Goal: Information Seeking & Learning: Compare options

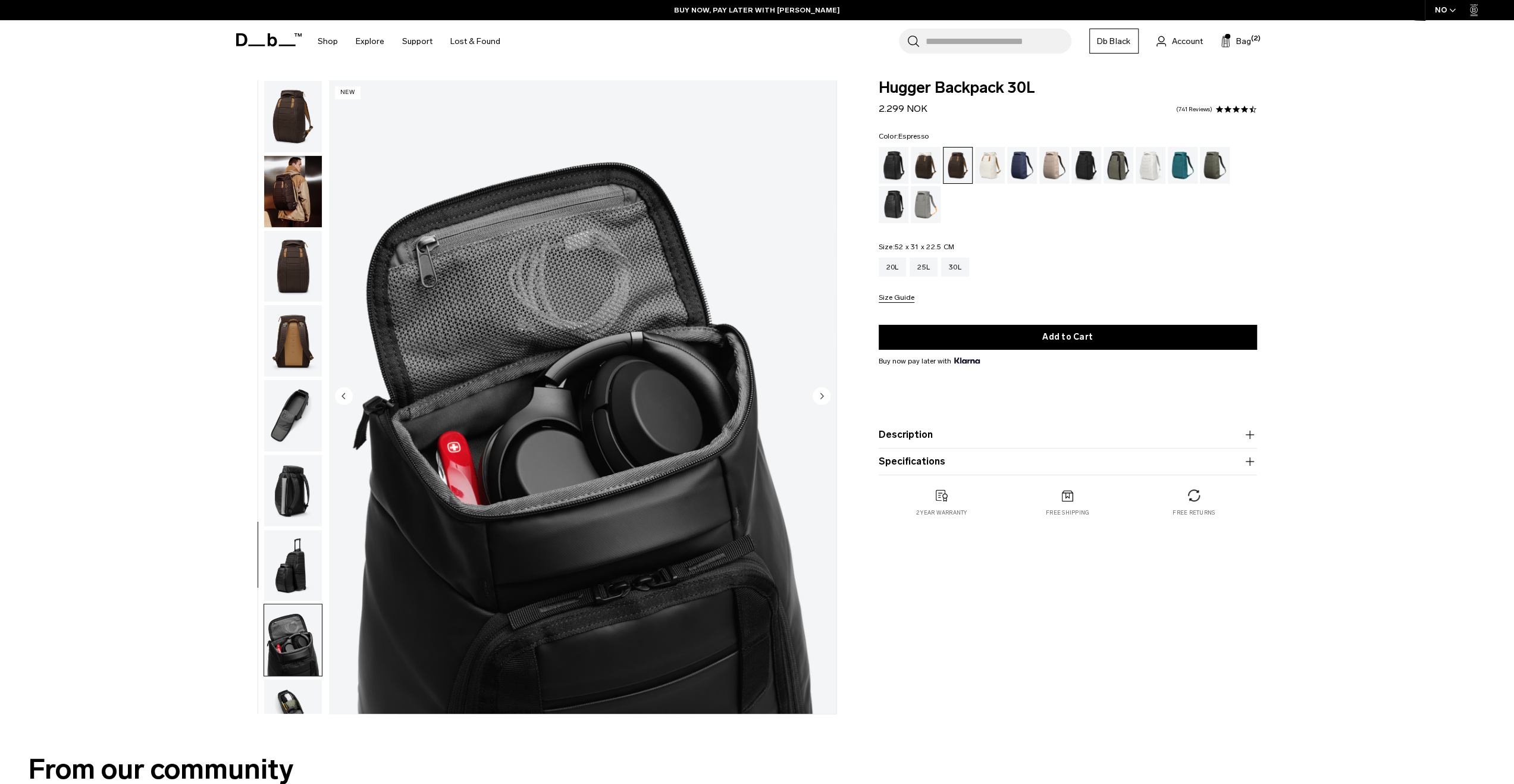
scroll to position [112, 0]
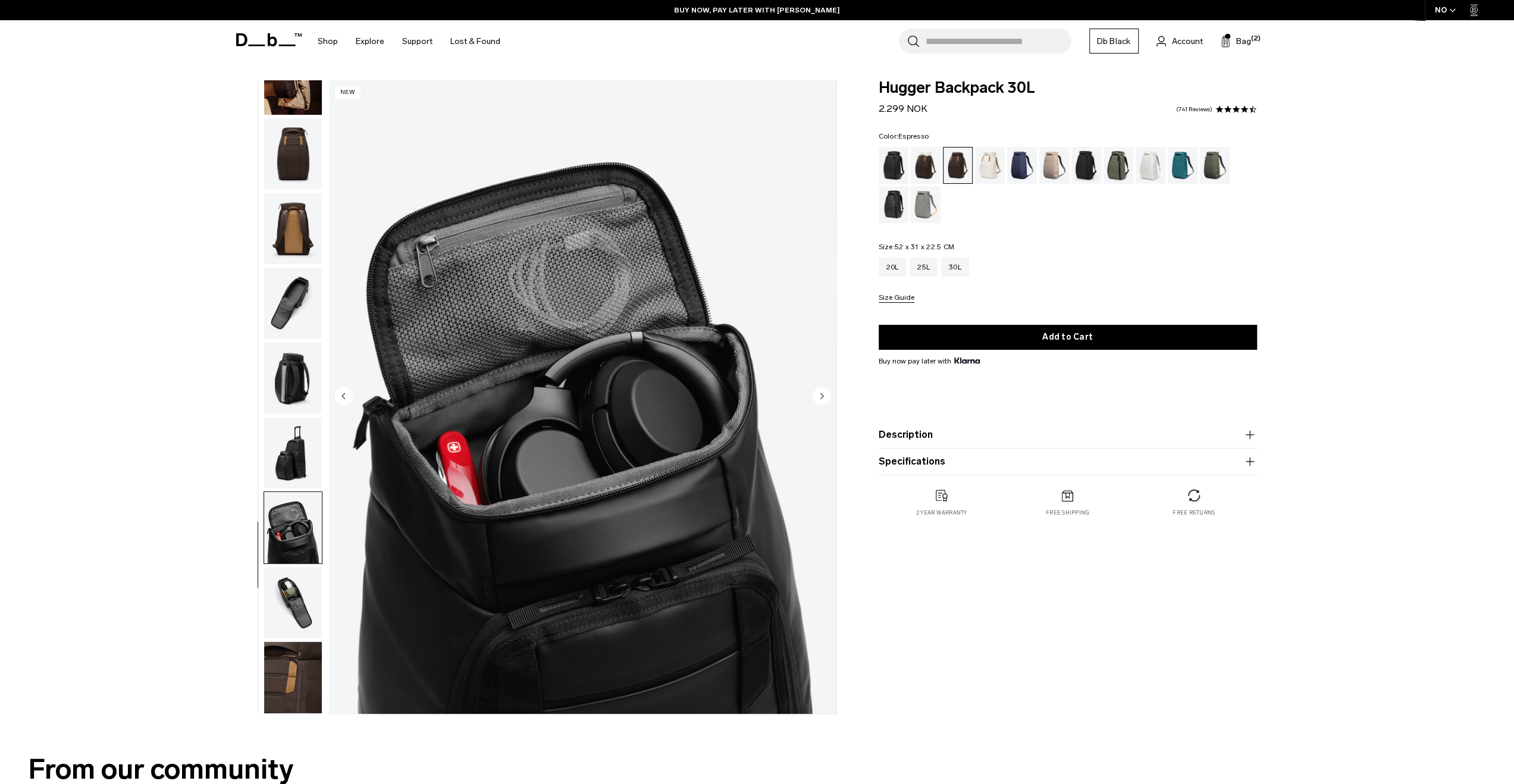
click at [313, 133] on img "button" at bounding box center [293, 154] width 57 height 71
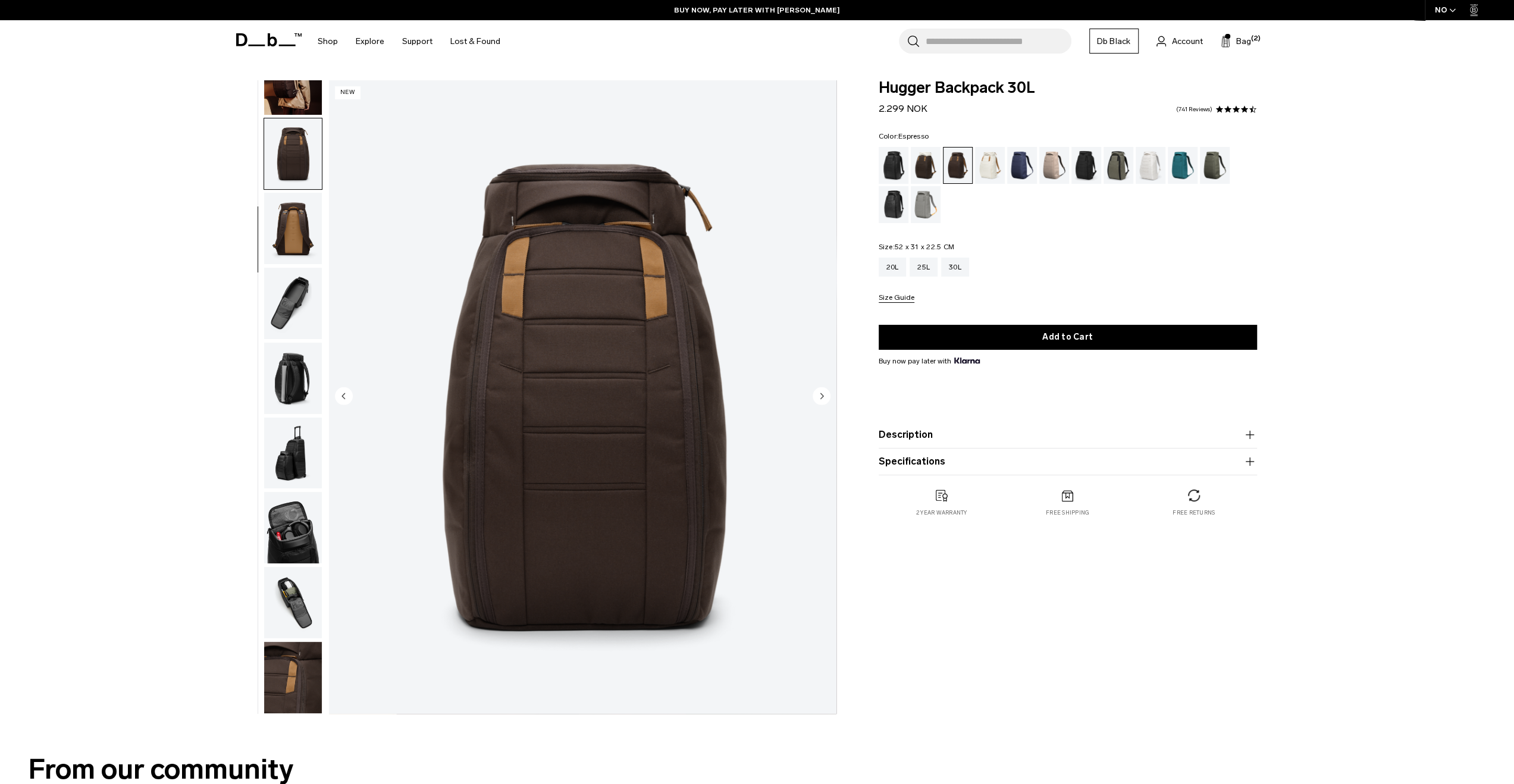
scroll to position [113, 0]
click at [918, 166] on div "Cappuccino" at bounding box center [926, 166] width 30 height 37
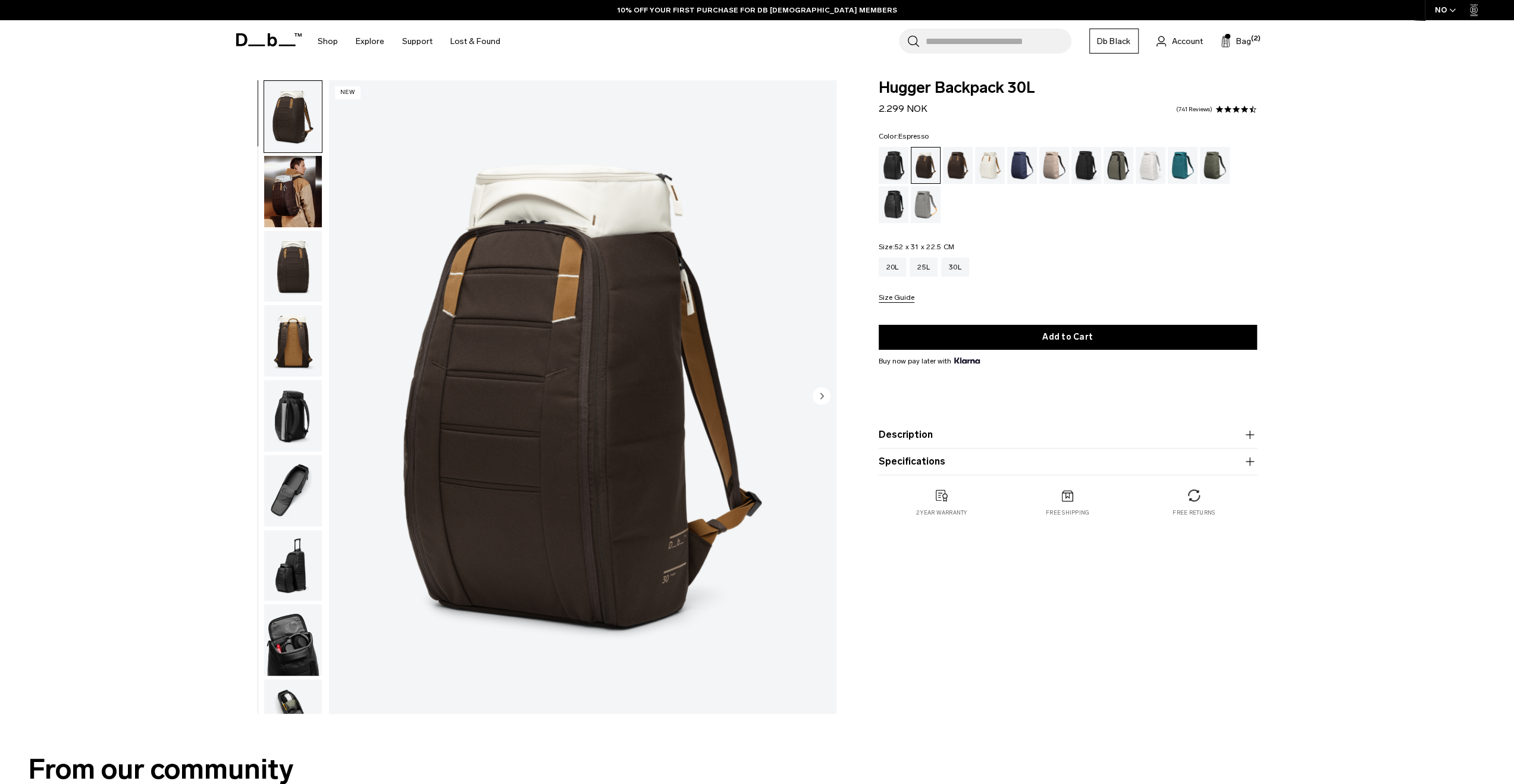
click at [956, 160] on div "Espresso" at bounding box center [958, 166] width 30 height 37
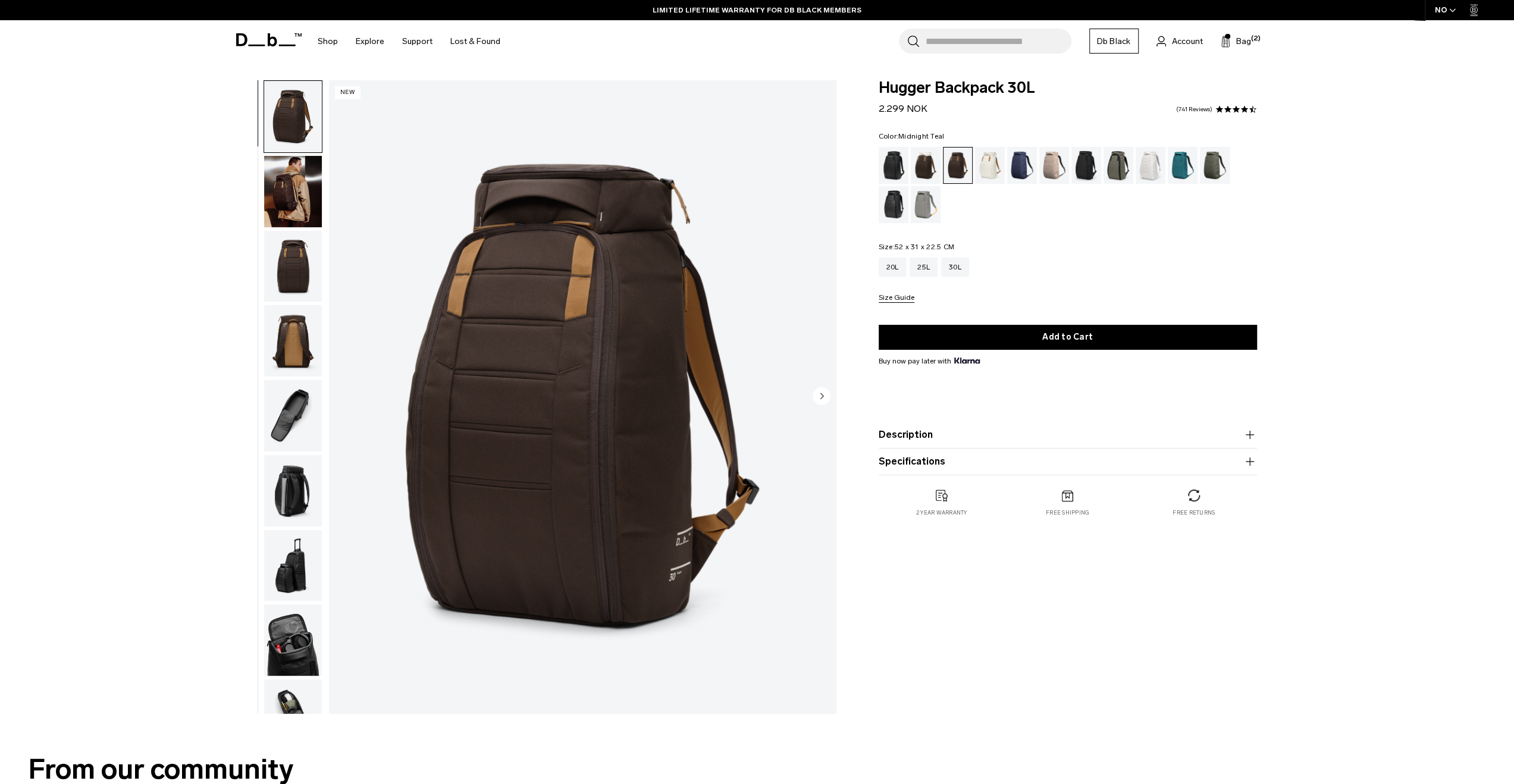
click at [1180, 168] on div "Midnight Teal" at bounding box center [1183, 166] width 30 height 37
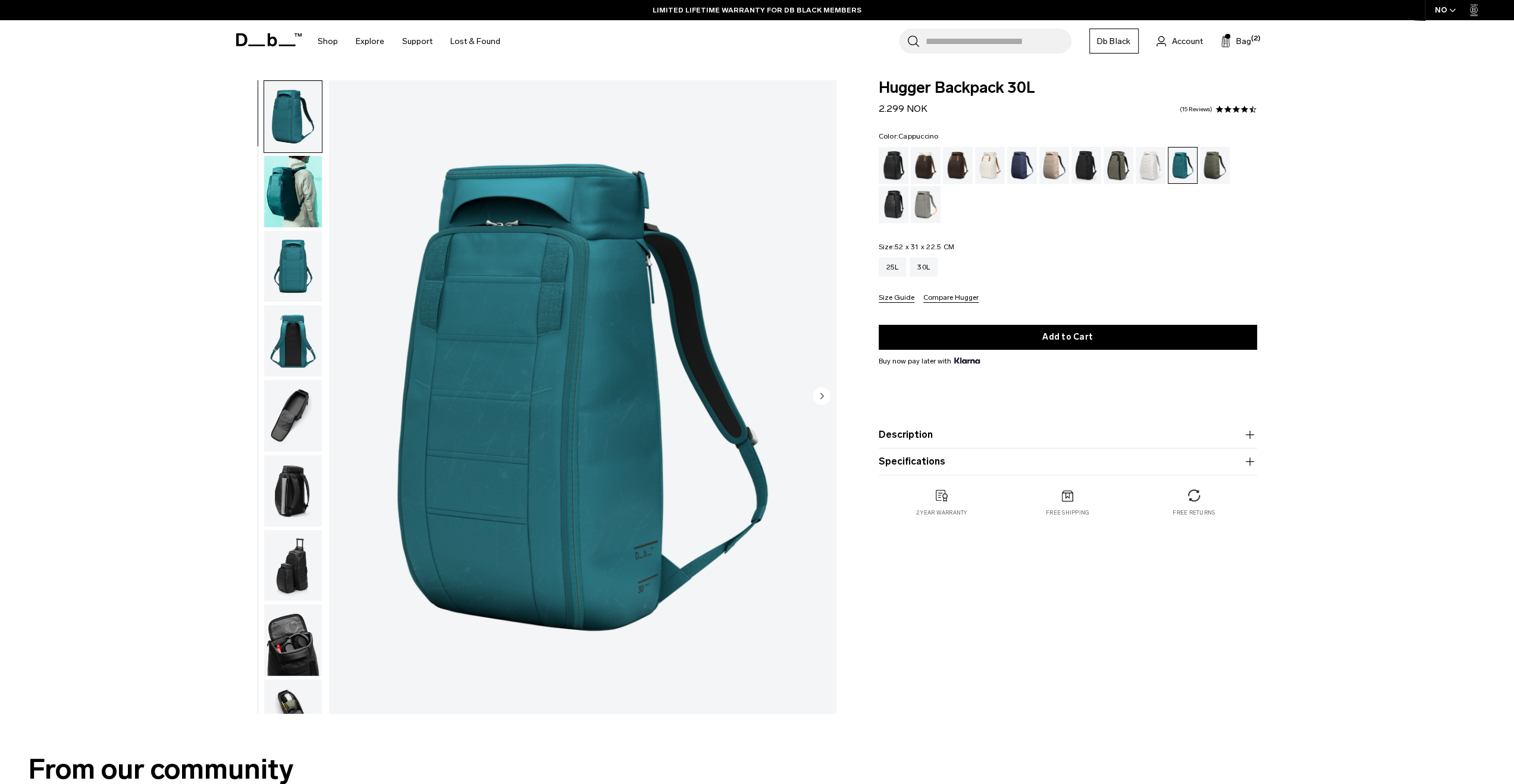
click at [923, 166] on div "Cappuccino" at bounding box center [926, 166] width 30 height 37
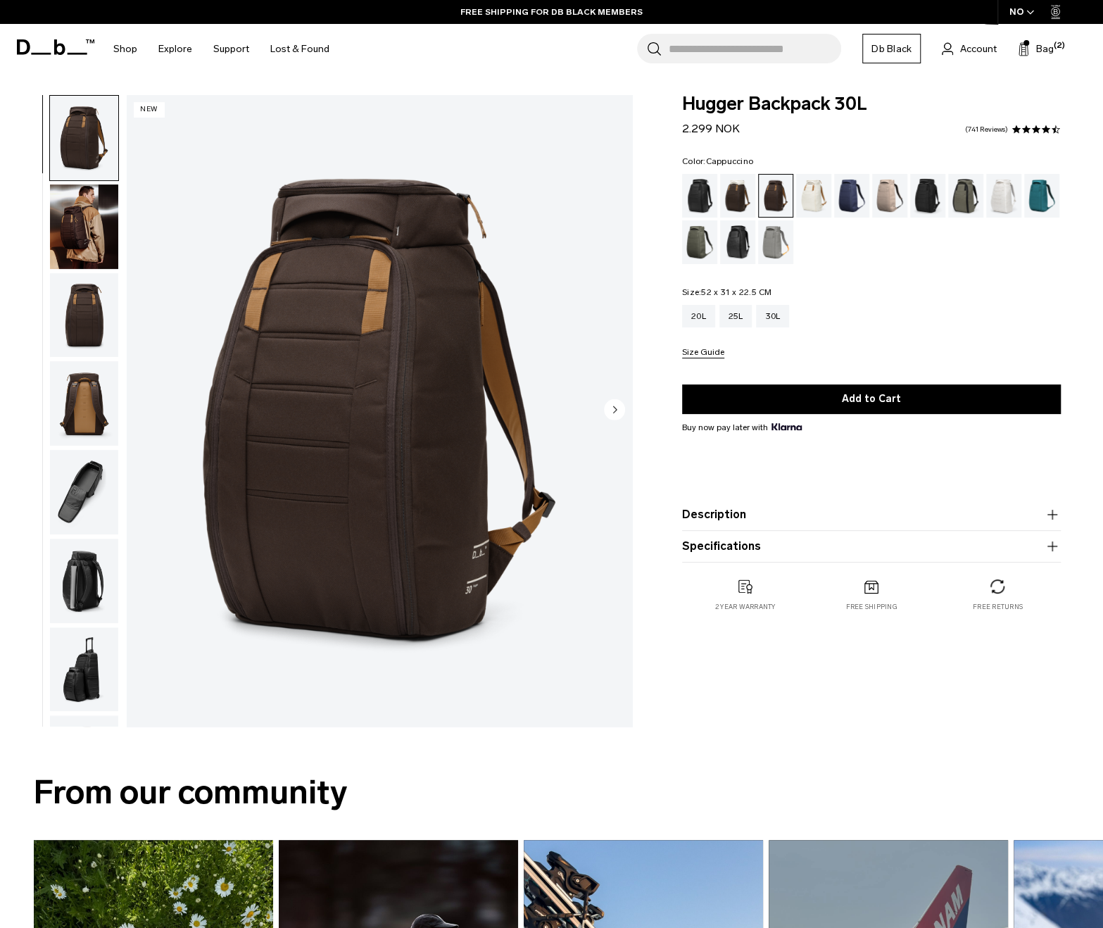
click at [741, 192] on div "Cappuccino" at bounding box center [738, 196] width 36 height 44
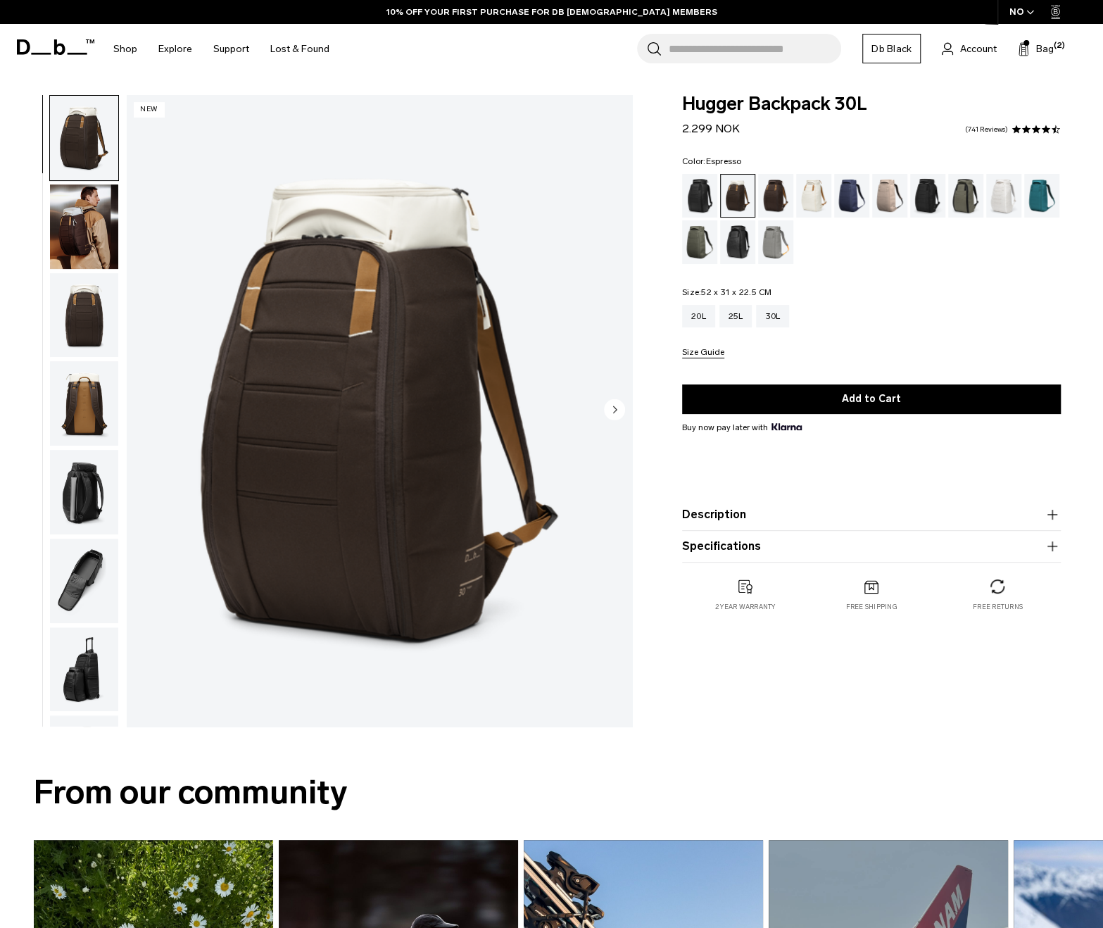
click at [768, 189] on div "Espresso" at bounding box center [776, 196] width 36 height 44
click at [776, 191] on div "Espresso" at bounding box center [776, 196] width 36 height 44
click at [778, 194] on div "Espresso" at bounding box center [776, 196] width 36 height 44
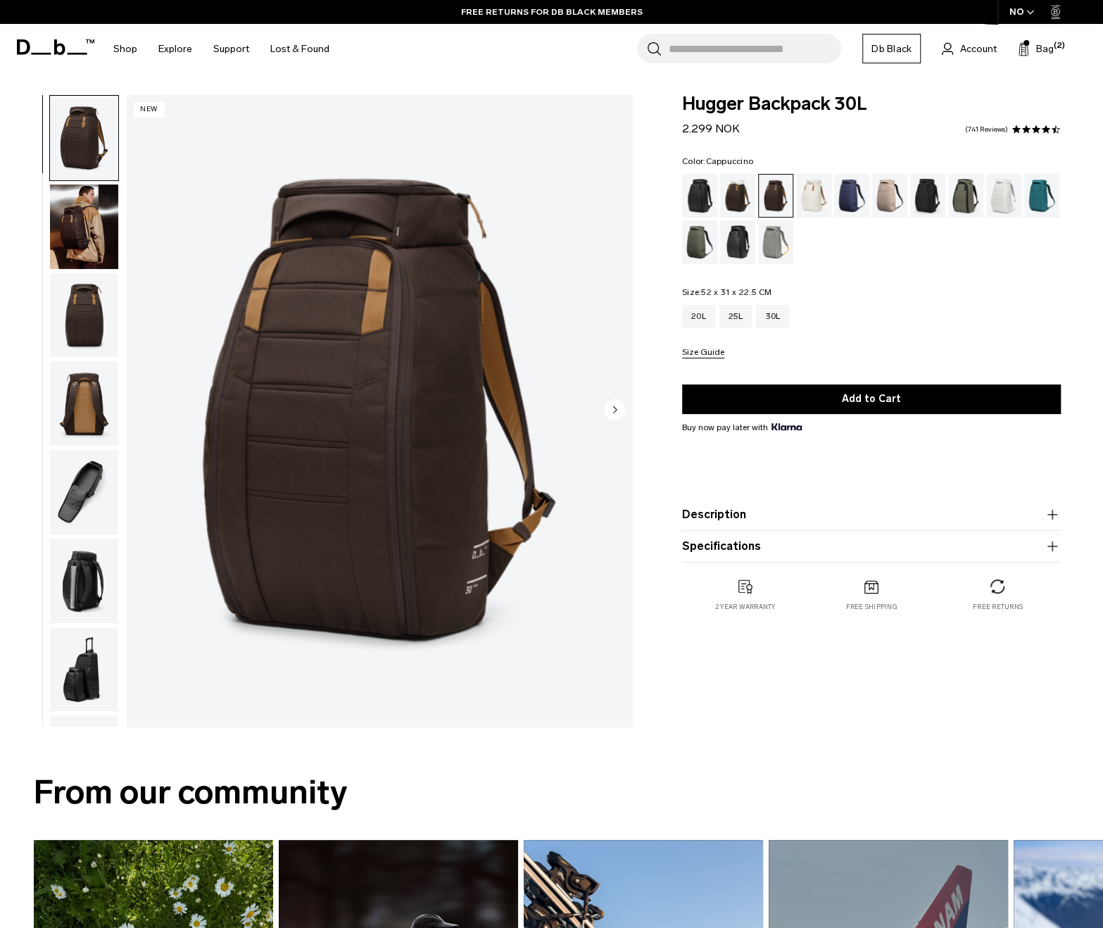
click at [746, 189] on div "Cappuccino" at bounding box center [738, 196] width 36 height 44
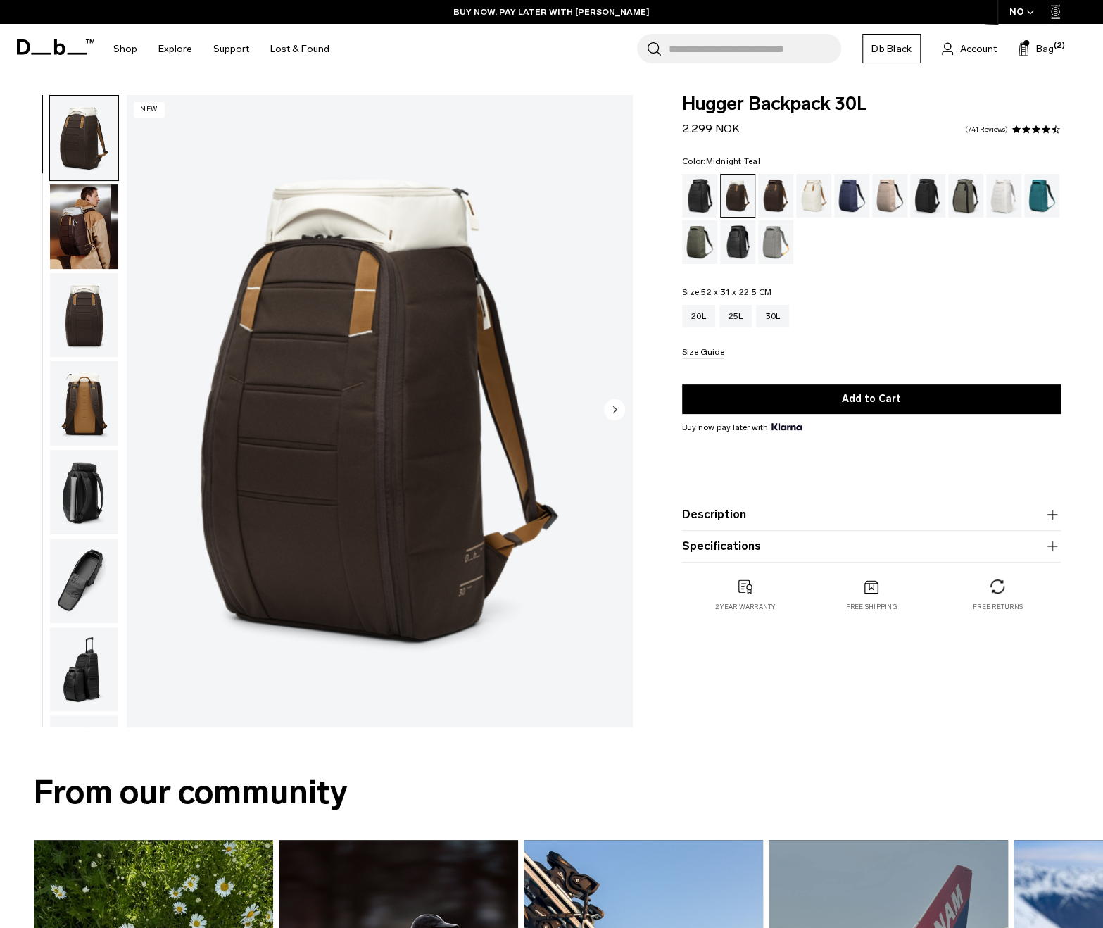
click at [1039, 199] on div "Midnight Teal" at bounding box center [1042, 196] width 36 height 44
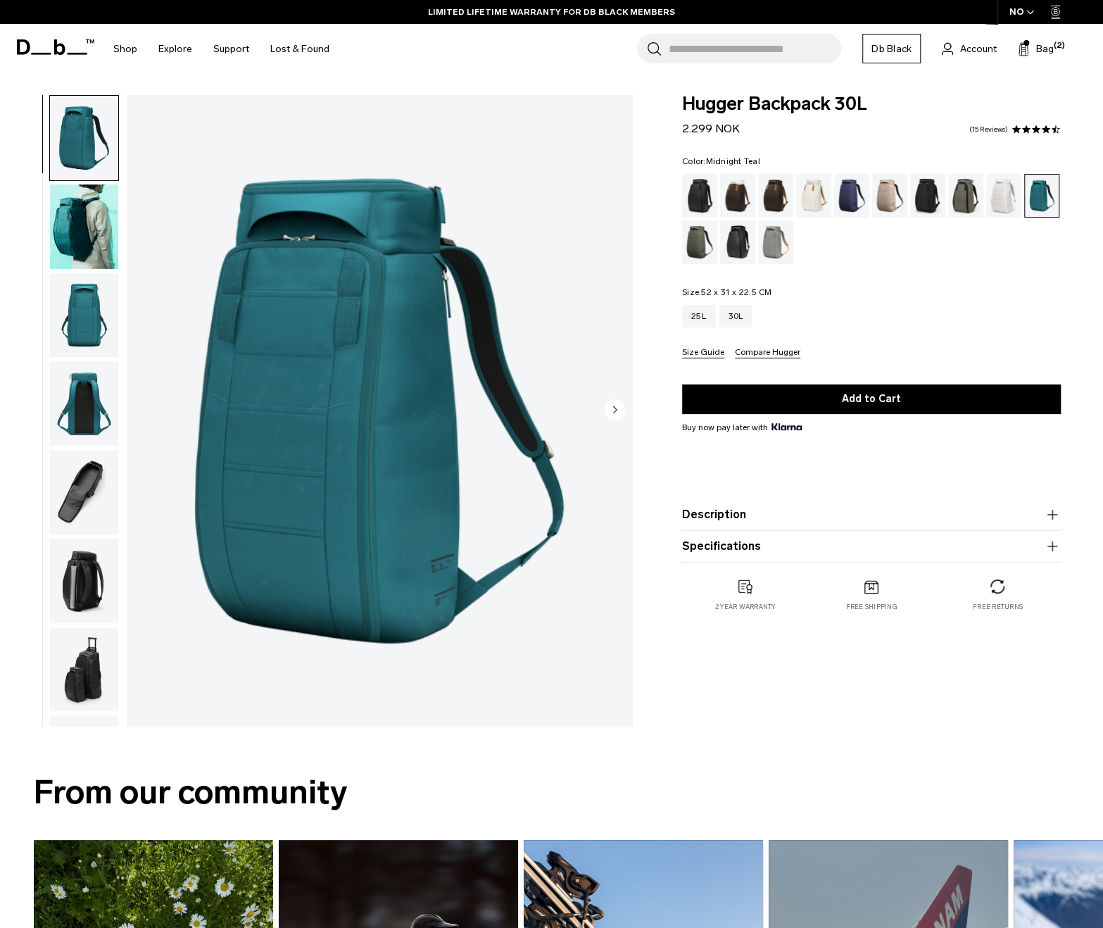
click at [86, 416] on img "button" at bounding box center [84, 403] width 68 height 84
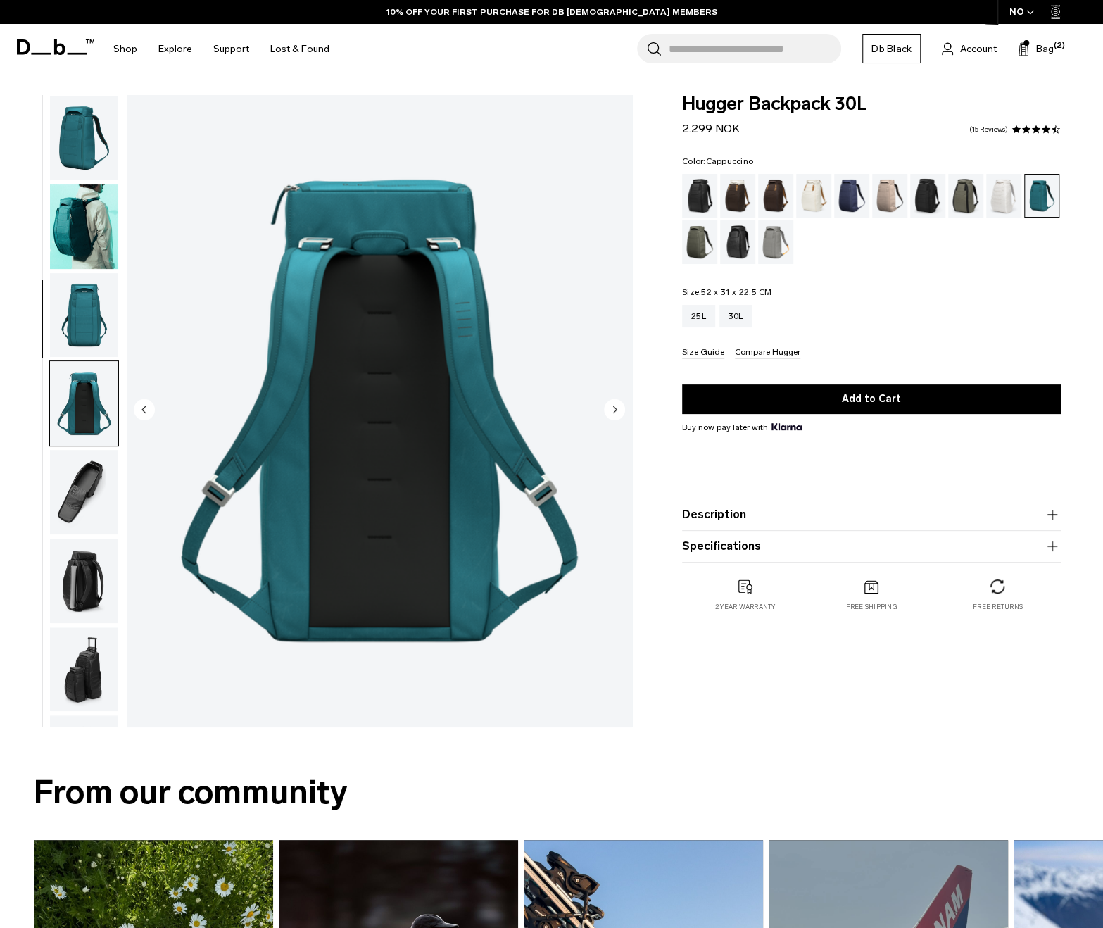
click at [738, 199] on div "Cappuccino" at bounding box center [738, 196] width 36 height 44
